Goal: Transaction & Acquisition: Purchase product/service

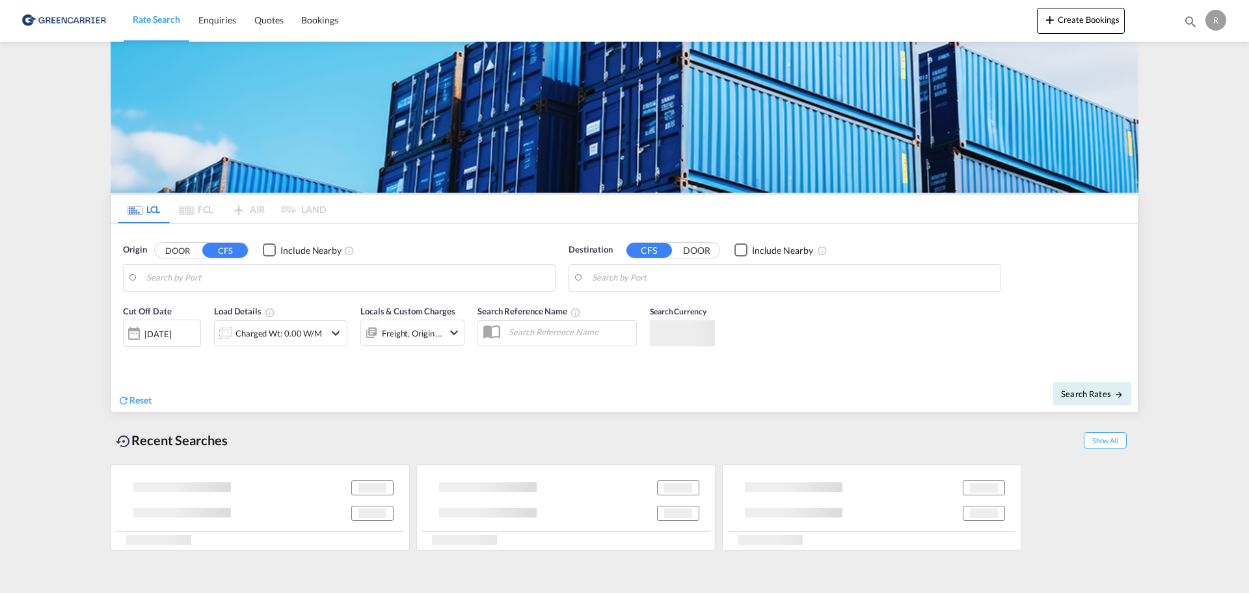
type input "DK-9400, Hvorup, [GEOGRAPHIC_DATA], [GEOGRAPHIC_DATA], [GEOGRAPHIC_DATA], [GEOG…"
type input "Altamira, MXATM"
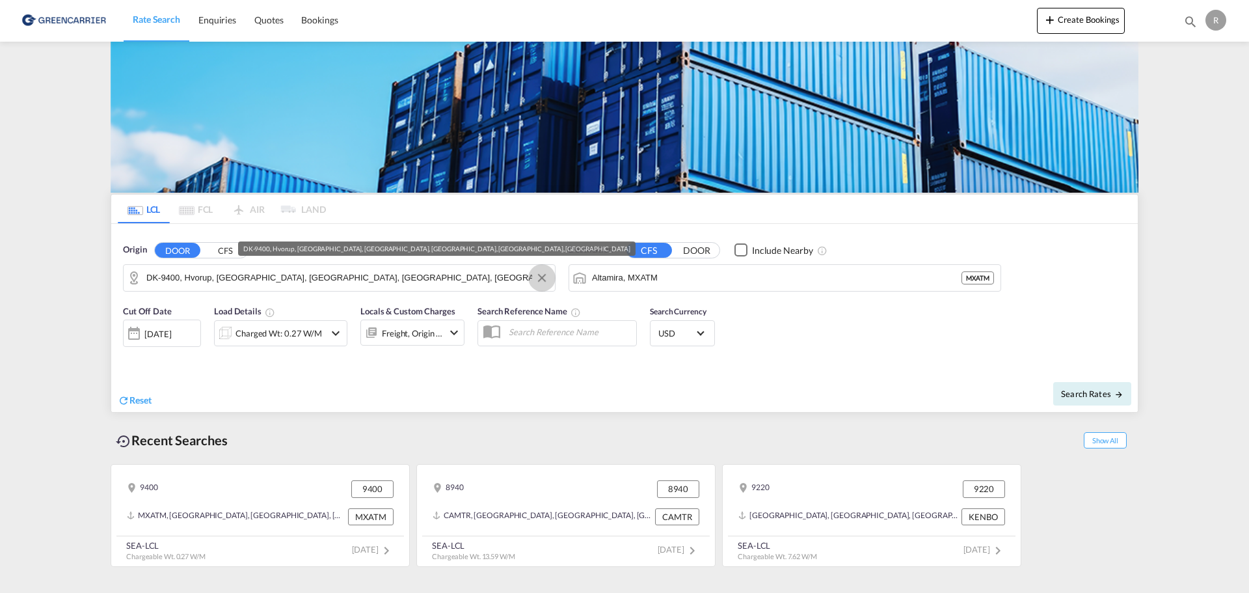
click at [536, 274] on button "Clear Input" at bounding box center [542, 278] width 20 height 20
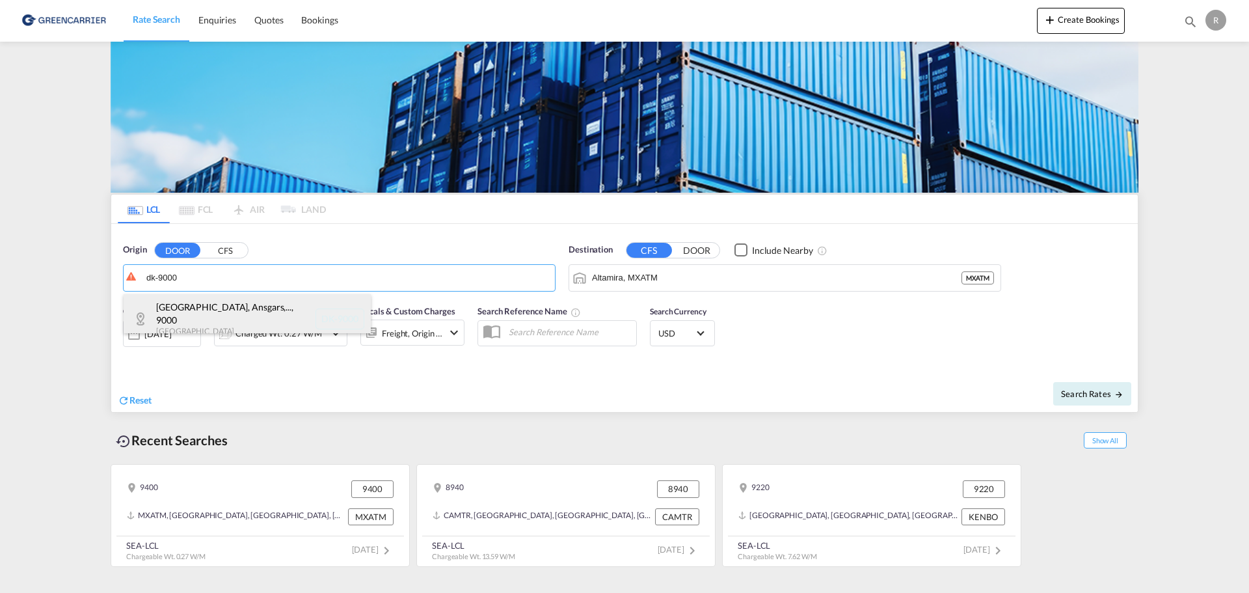
click at [271, 310] on div "[GEOGRAPHIC_DATA], Ansgars,... , 9000 Denmark DK-9000" at bounding box center [247, 318] width 247 height 49
type input "DK-9000, [GEOGRAPHIC_DATA], Ansgars, Budolfi, [PERSON_NAME], [PERSON_NAME], [PE…"
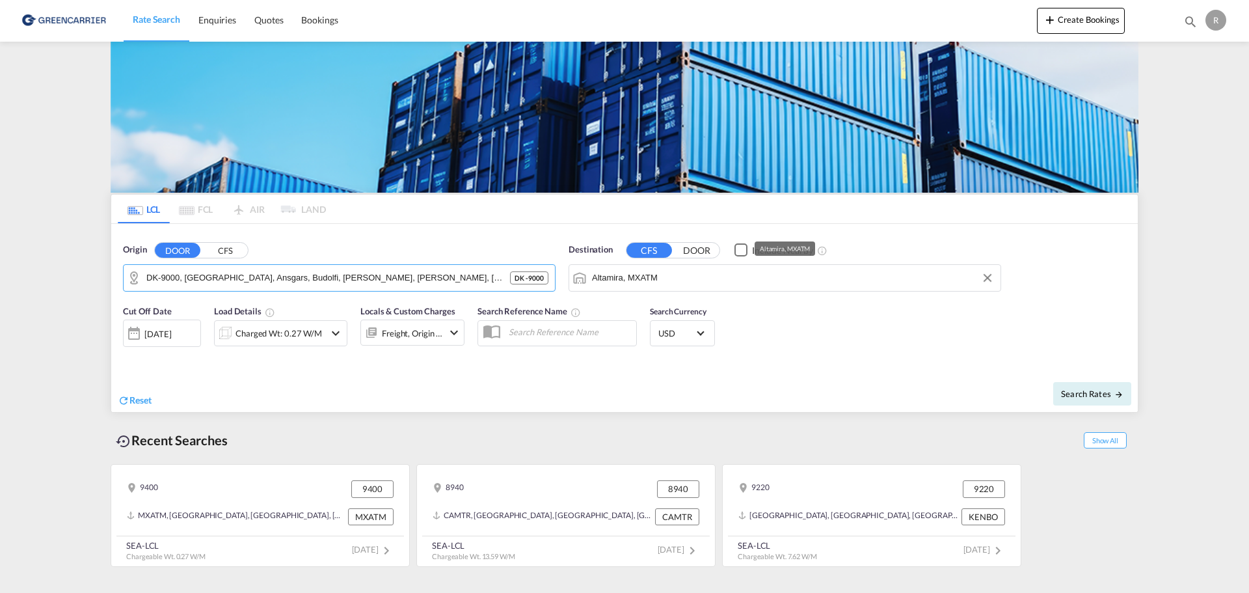
click at [695, 270] on input "Altamira, MXATM" at bounding box center [793, 278] width 402 height 20
click at [988, 284] on md-icon "Clear Input" at bounding box center [987, 278] width 14 height 14
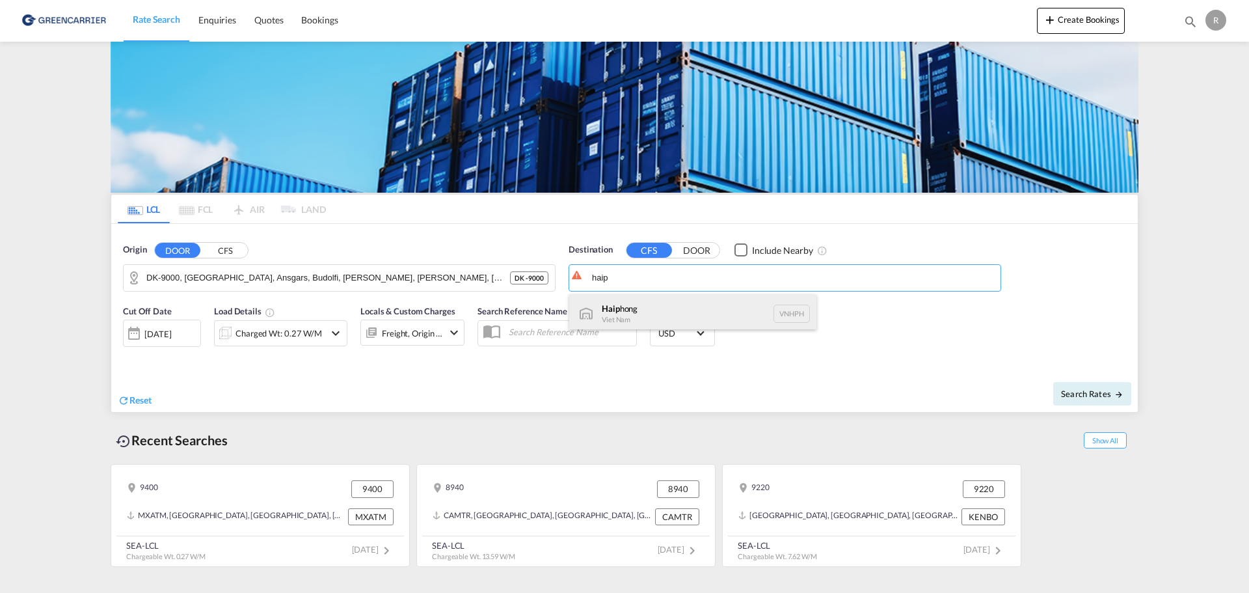
click at [735, 310] on div "Haip hong Viet Nam VNHPH" at bounding box center [692, 313] width 247 height 39
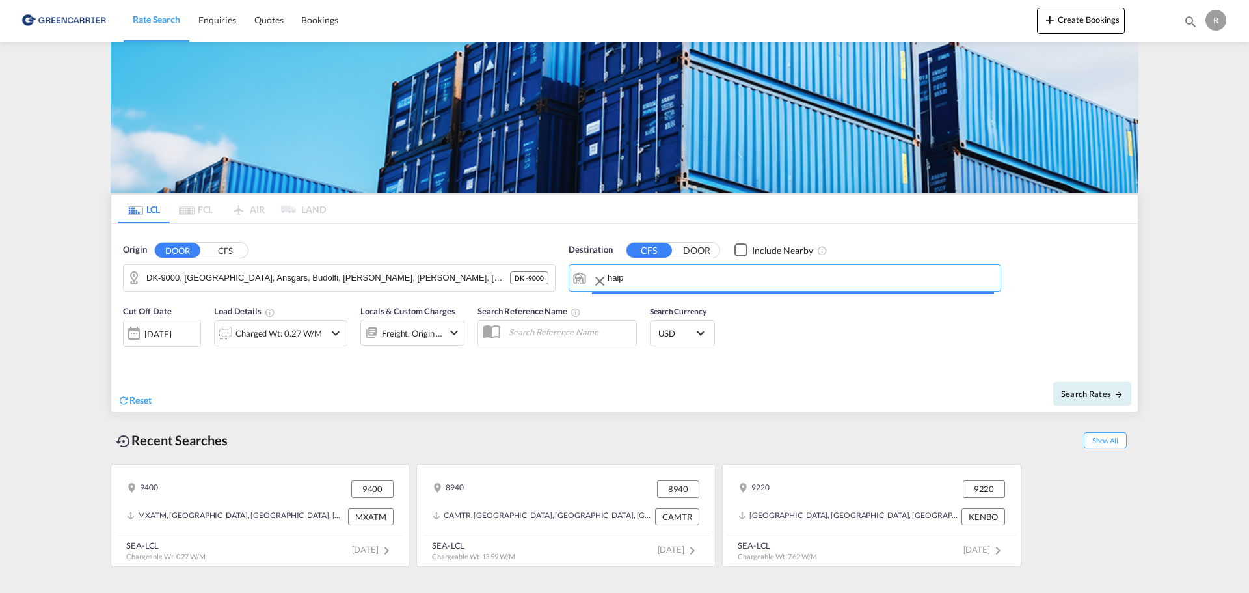
type input "Haiphong, VNHPH"
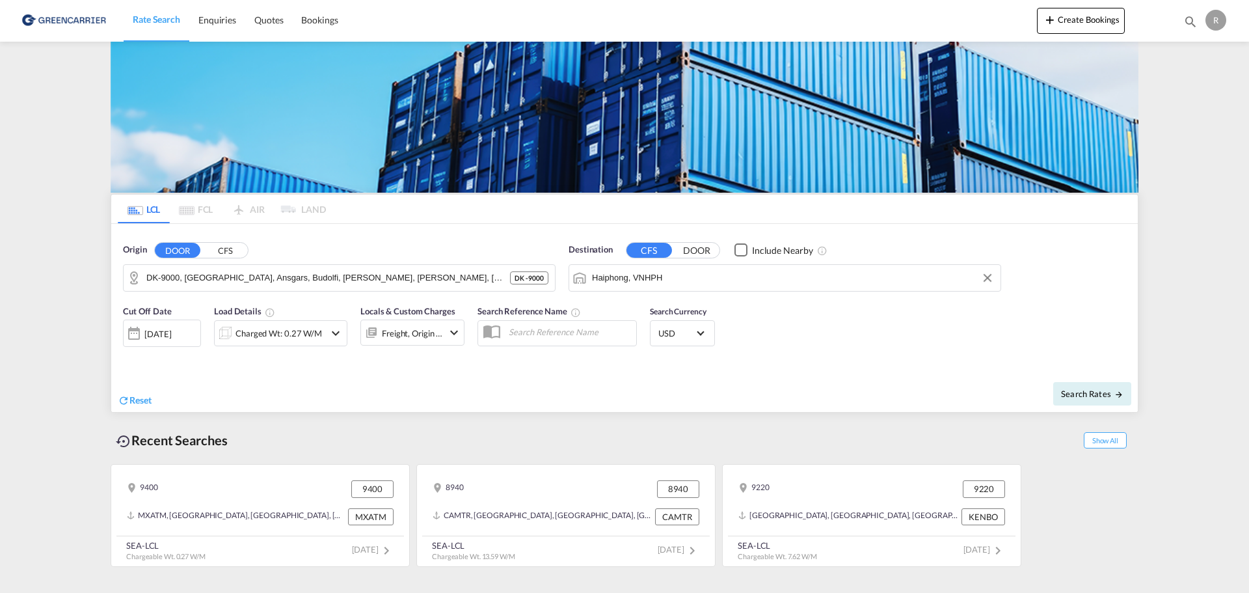
click at [323, 336] on div "Charged Wt: 0.27 W/M" at bounding box center [270, 333] width 110 height 26
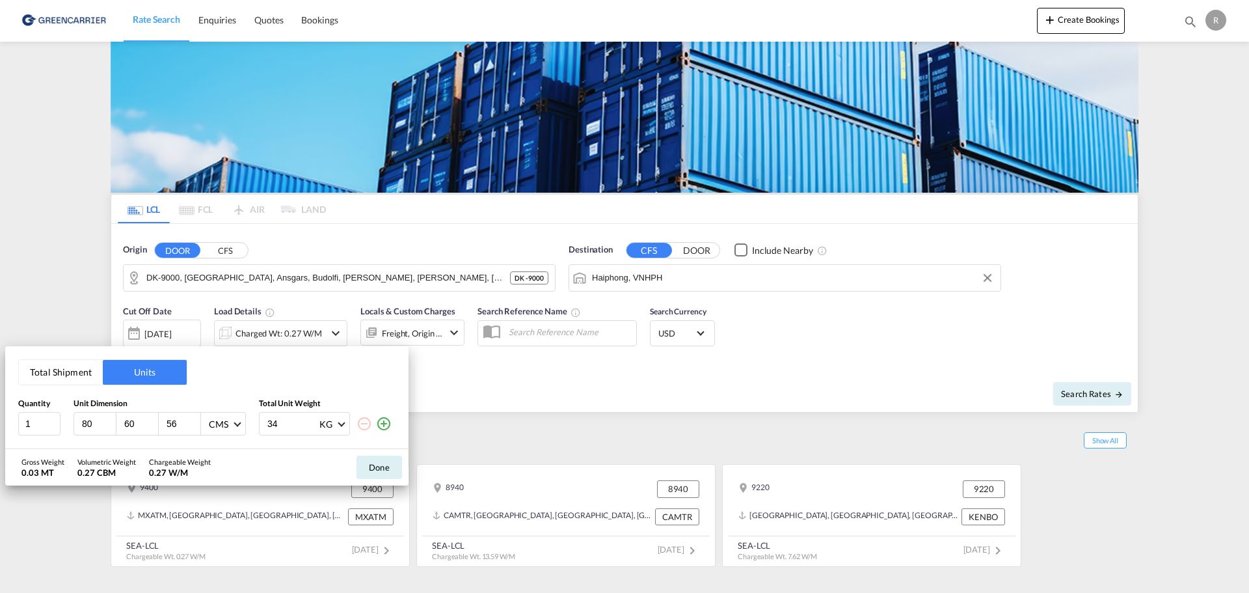
click at [101, 424] on input "80" at bounding box center [98, 424] width 35 height 12
click at [87, 382] on button "Total Shipment" at bounding box center [61, 372] width 84 height 25
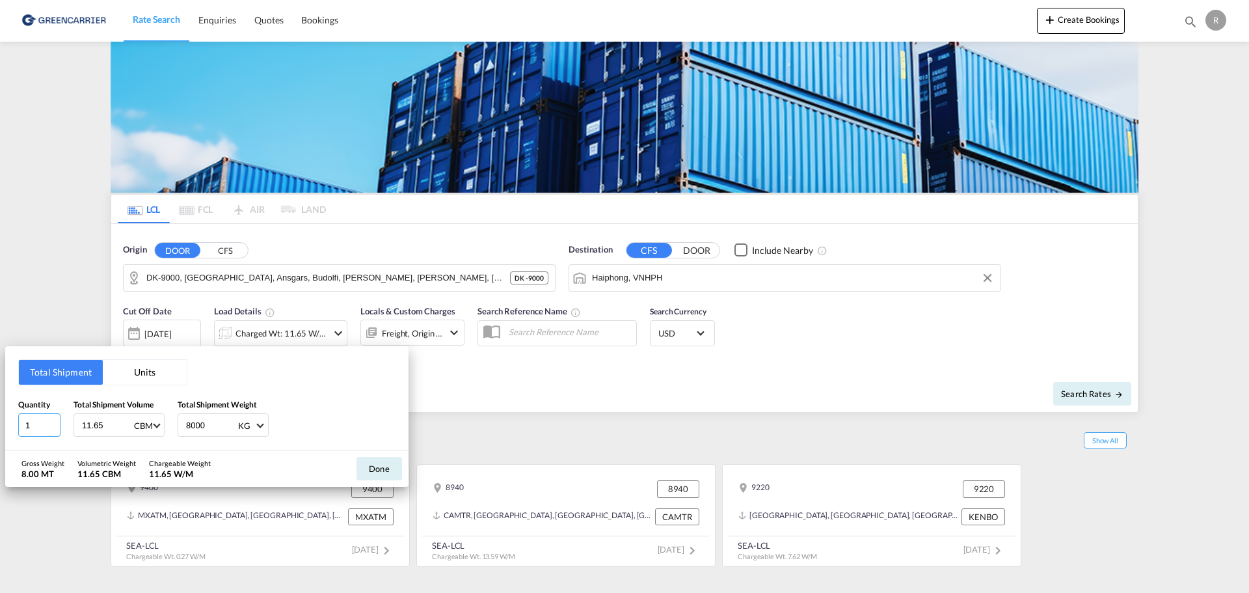
drag, startPoint x: 53, startPoint y: 431, endPoint x: 0, endPoint y: 427, distance: 52.8
click at [0, 427] on div "Total Shipment Units Quantity 1 Total Shipment Volume 11.65 CBM CBM CFT Total S…" at bounding box center [624, 296] width 1249 height 593
type input "2"
type input "6"
type input "1080"
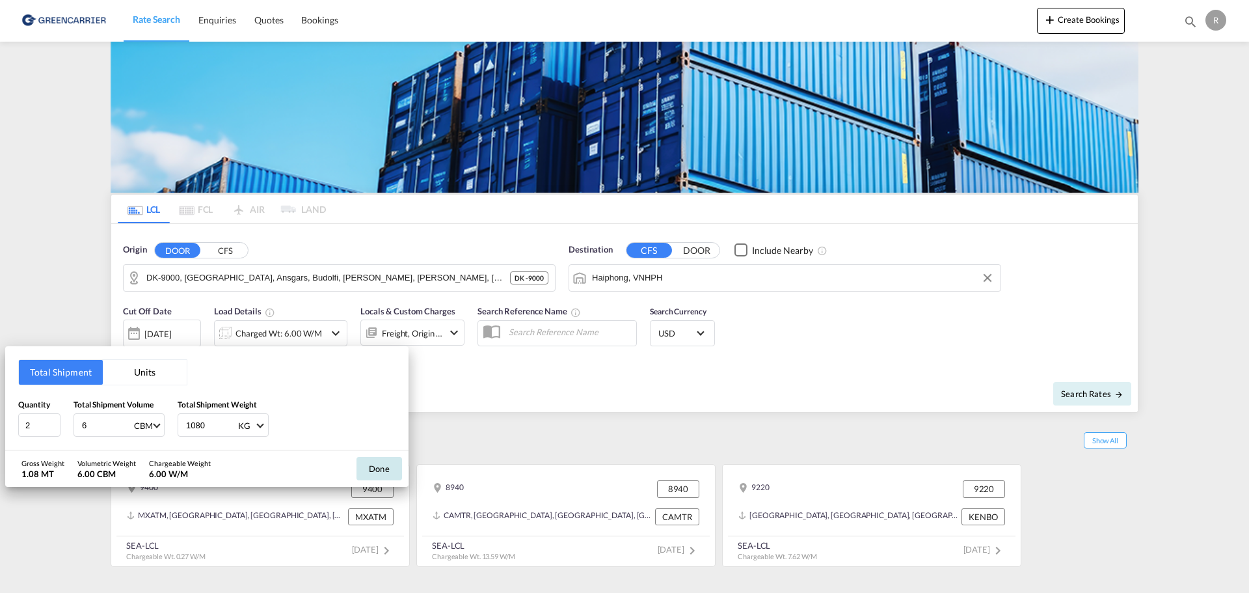
click at [390, 474] on button "Done" at bounding box center [380, 468] width 46 height 23
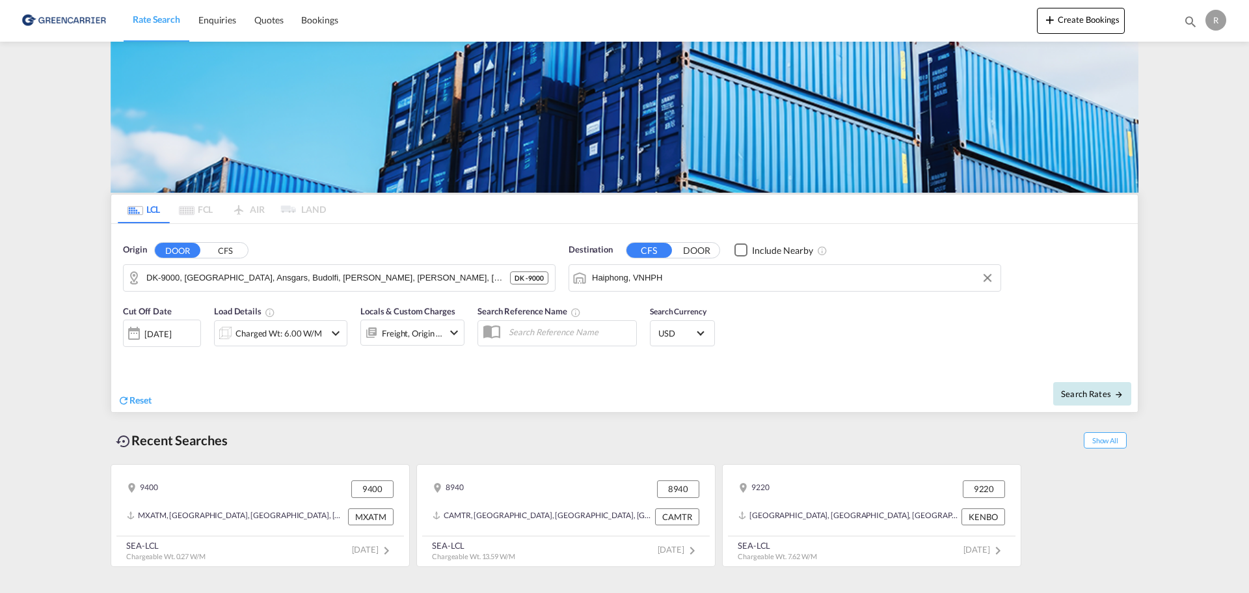
click at [1090, 393] on span "Search Rates" at bounding box center [1092, 393] width 62 height 10
type input "9000 to VNHPH / [DATE]"
